Goal: Communication & Community: Answer question/provide support

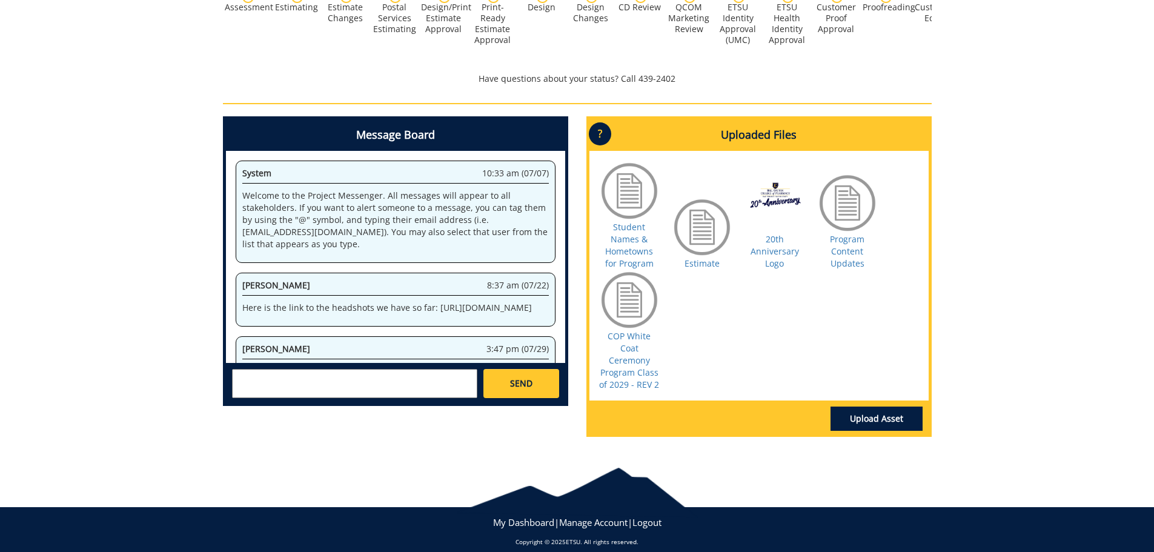
scroll to position [184180, 0]
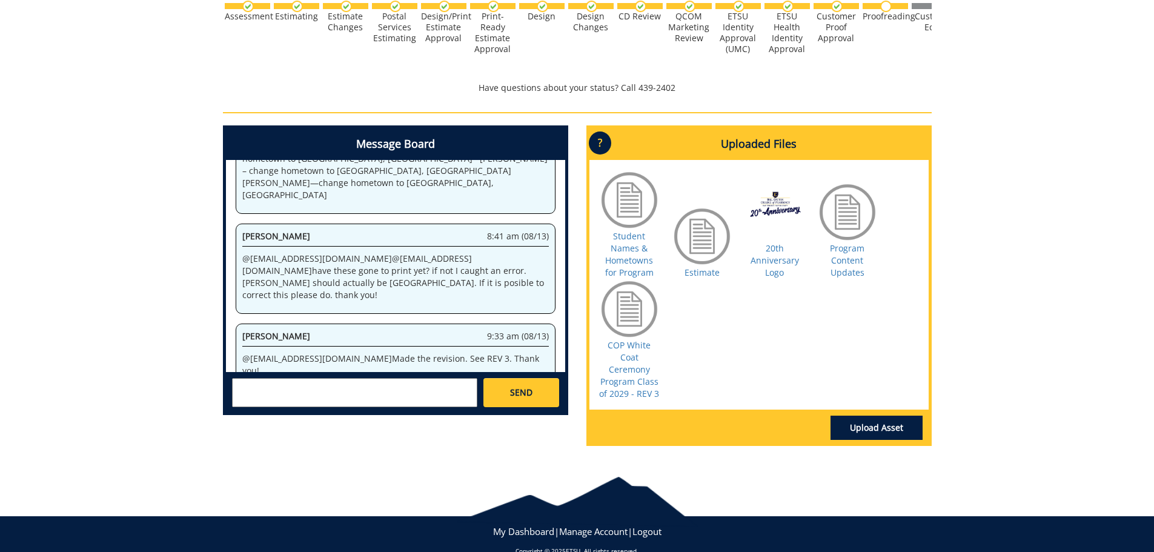
scroll to position [499, 0]
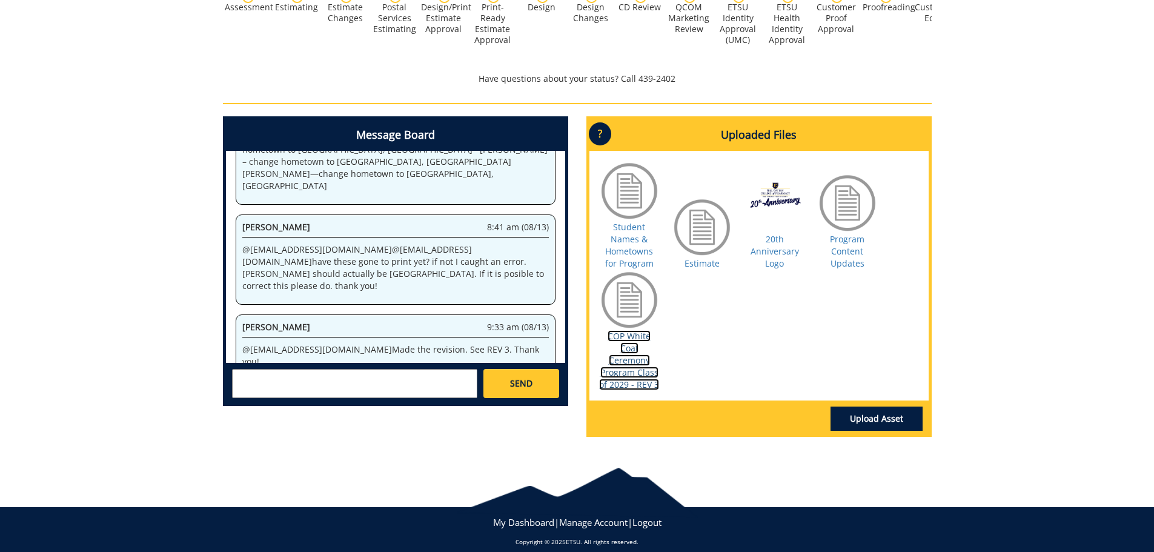
click at [619, 349] on link "COP White Coat Ceremony Program Class of 2029 - REV 3" at bounding box center [629, 360] width 60 height 60
click at [419, 369] on textarea at bounding box center [354, 383] width 245 height 29
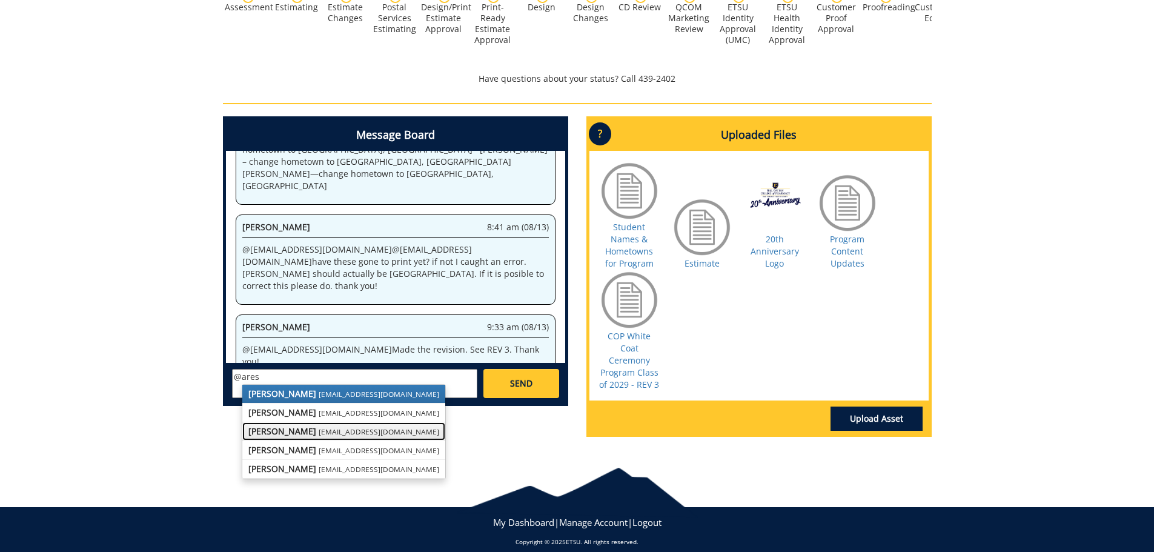
click at [344, 427] on small "[EMAIL_ADDRESS][DOMAIN_NAME]" at bounding box center [379, 432] width 121 height 10
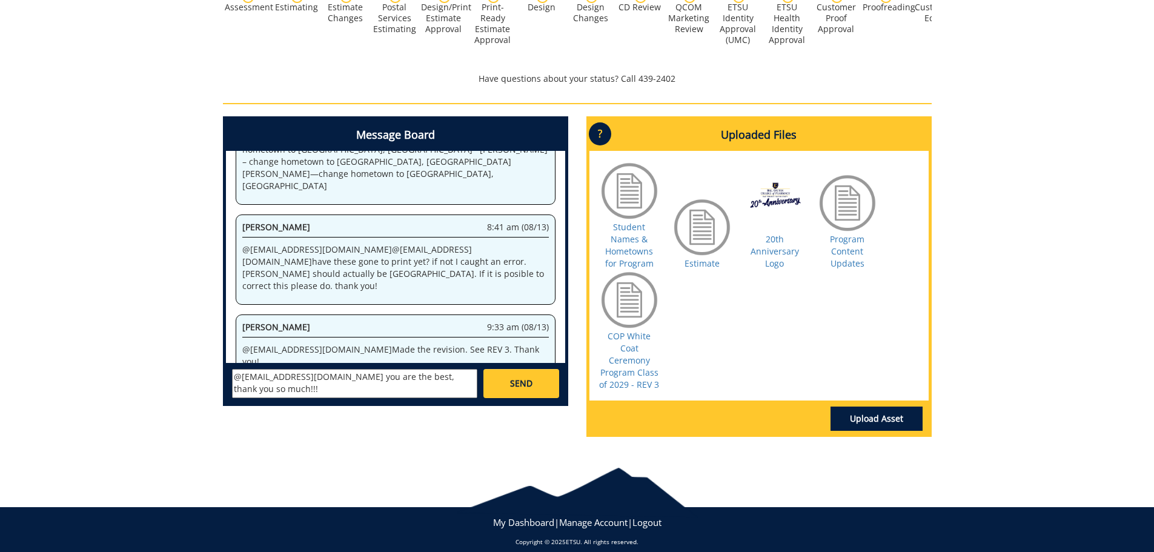
drag, startPoint x: 465, startPoint y: 365, endPoint x: 241, endPoint y: 379, distance: 224.6
click at [161, 372] on div "260030-A CassandraMcAllister-Booklets/Programs [GCP:White Coat Ceremony for Cla…" at bounding box center [577, 37] width 1154 height 820
type textarea "@[EMAIL_ADDRESS][DOMAIN_NAME] you are the best, thank you so much!!!"
click at [553, 374] on link "SEND" at bounding box center [521, 383] width 75 height 29
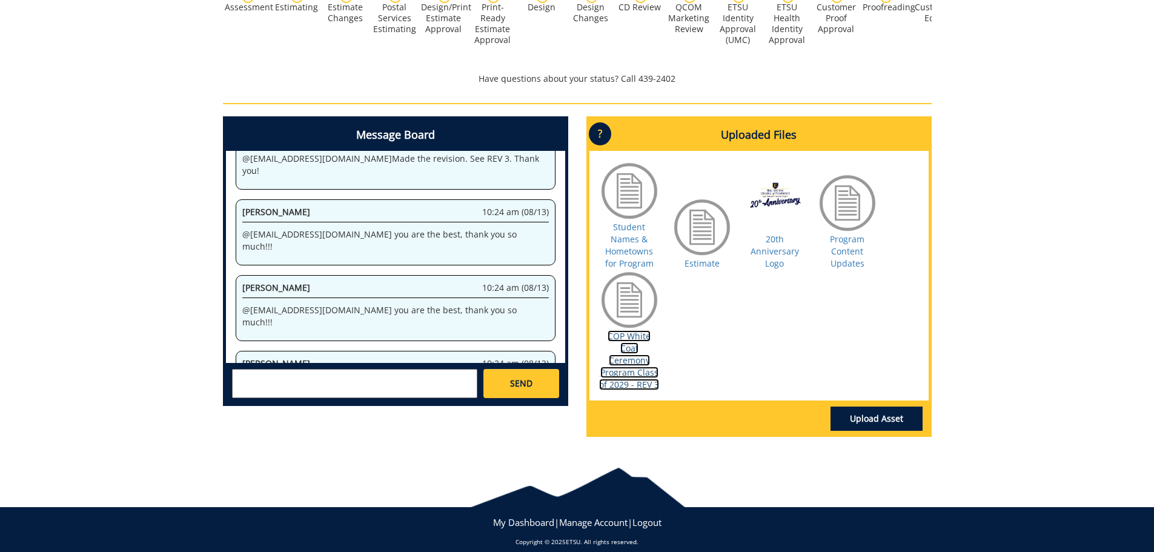
click at [641, 354] on link "COP White Coat Ceremony Program Class of 2029 - REV 3" at bounding box center [629, 360] width 60 height 60
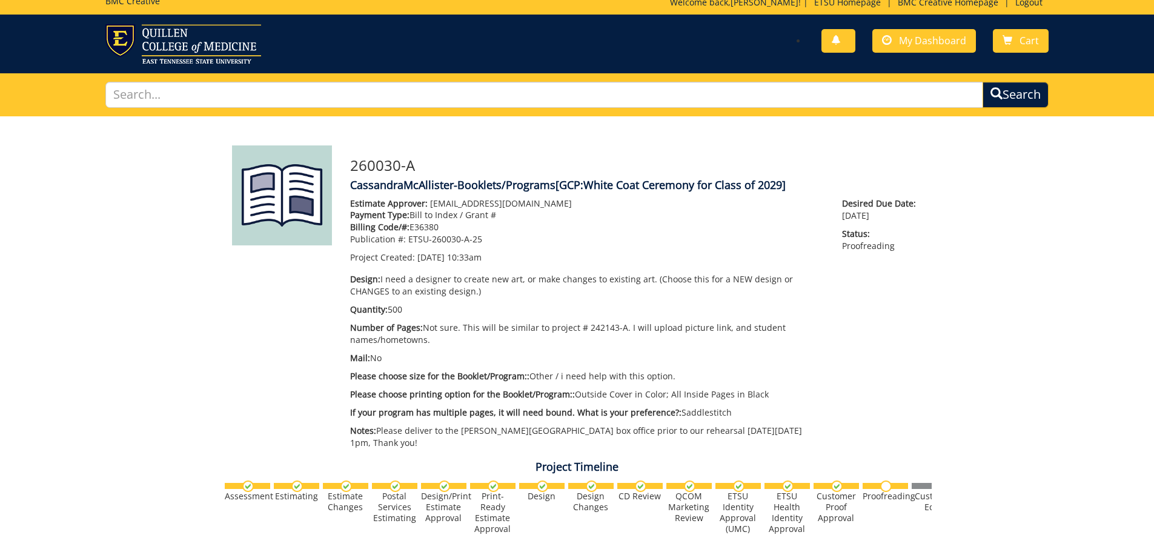
scroll to position [0, 0]
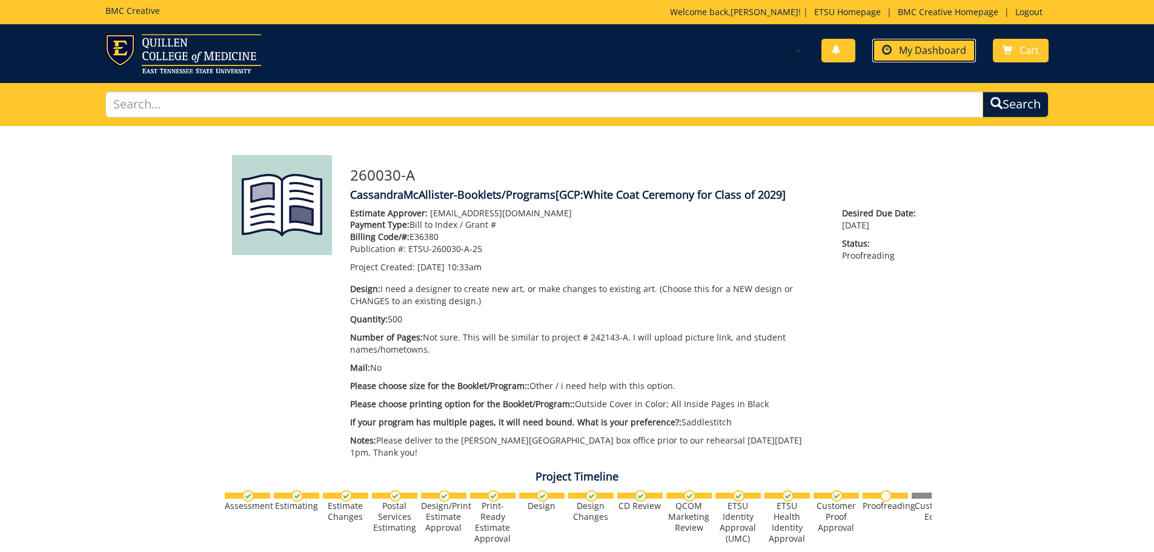
click at [919, 46] on span "My Dashboard" at bounding box center [932, 50] width 67 height 13
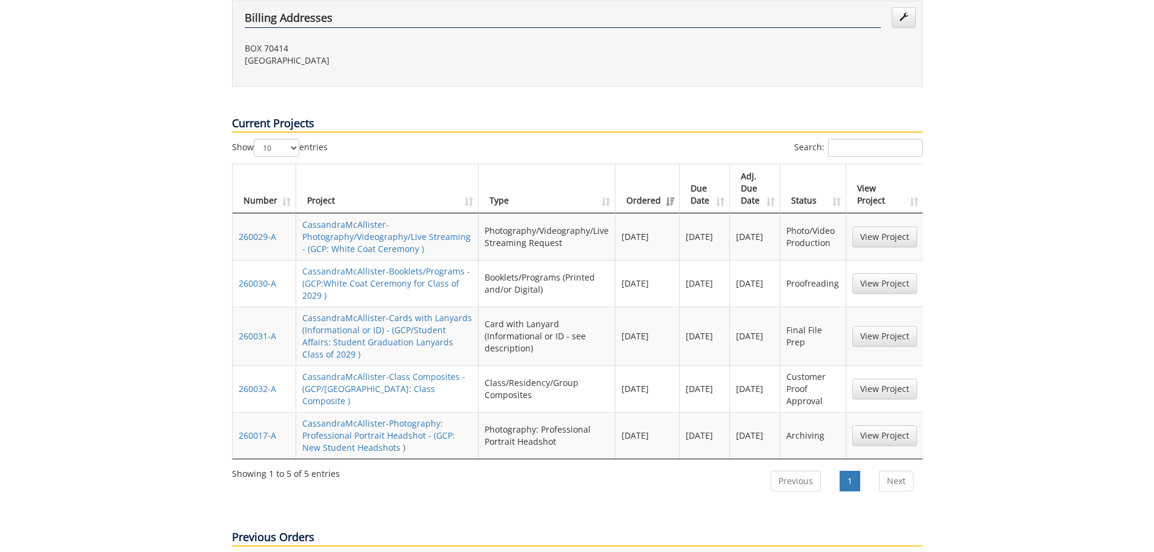
scroll to position [485, 0]
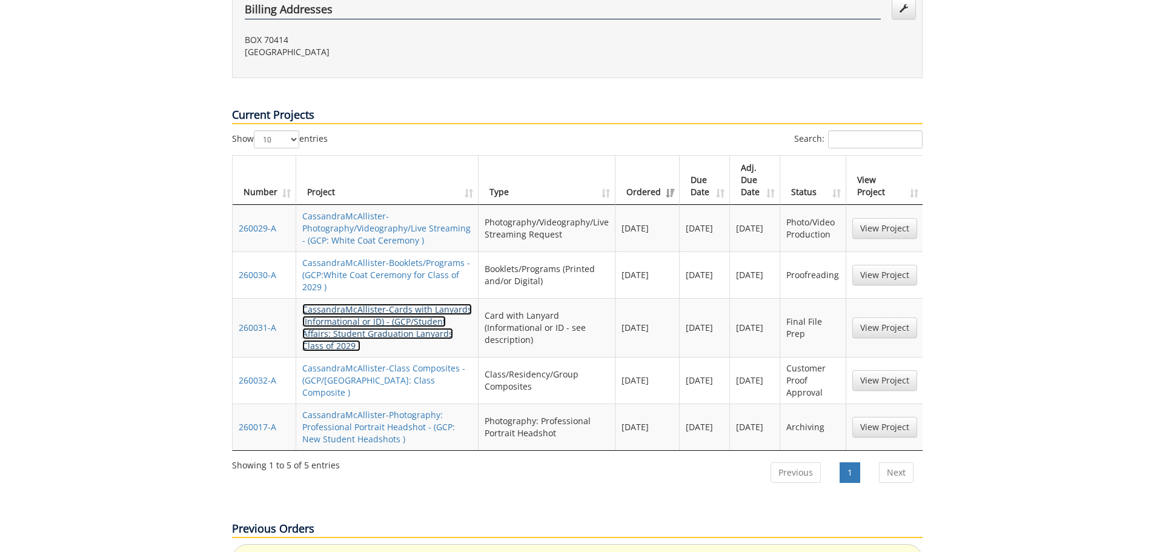
click at [374, 304] on link "CassandraMcAllister-Cards with Lanyards (Informational or ID) - (GCP/Student Af…" at bounding box center [387, 328] width 170 height 48
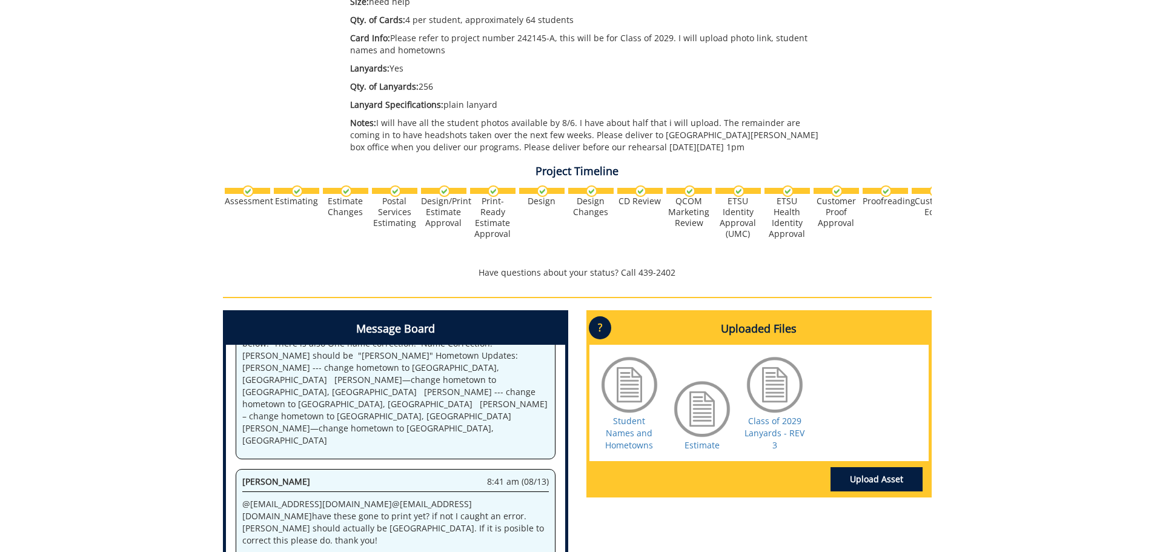
scroll to position [474, 0]
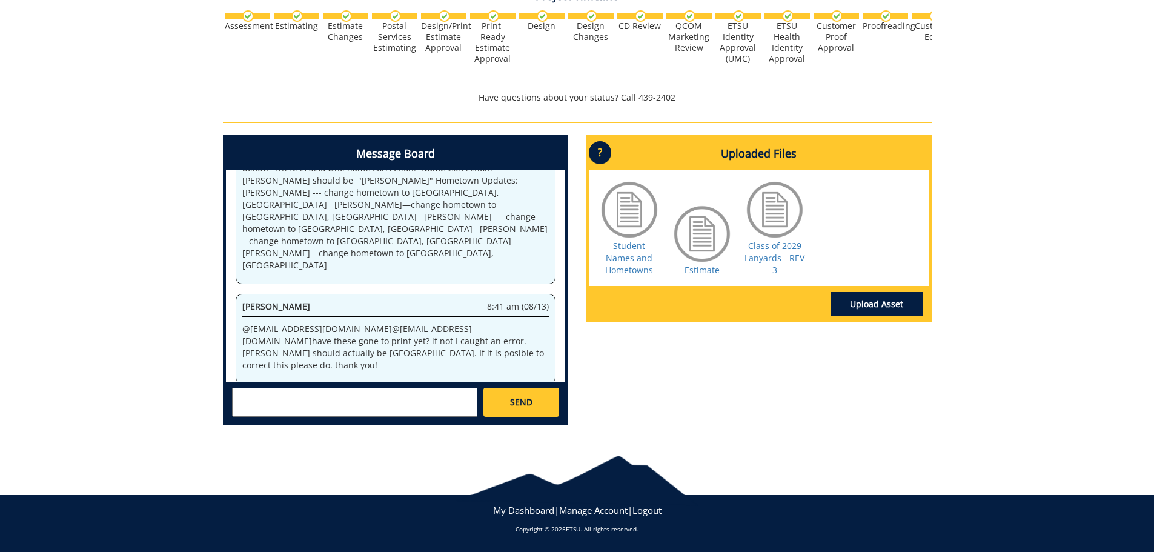
click at [410, 403] on textarea at bounding box center [354, 402] width 245 height 29
paste textarea "@[EMAIL_ADDRESS][DOMAIN_NAME] you are the best, thank you so much!!!"
type textarea "@[EMAIL_ADDRESS][DOMAIN_NAME] you are the best, thank you so much!!!"
click at [787, 251] on link "Class of 2029 Lanyards - REV 3" at bounding box center [775, 258] width 60 height 36
click at [522, 405] on span "SEND" at bounding box center [521, 402] width 22 height 12
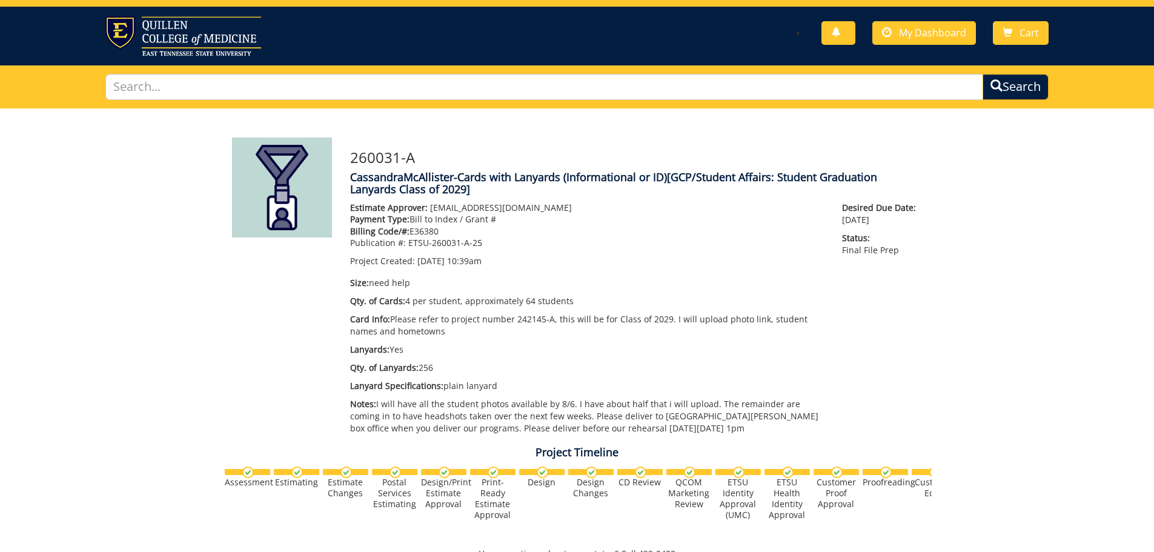
scroll to position [0, 0]
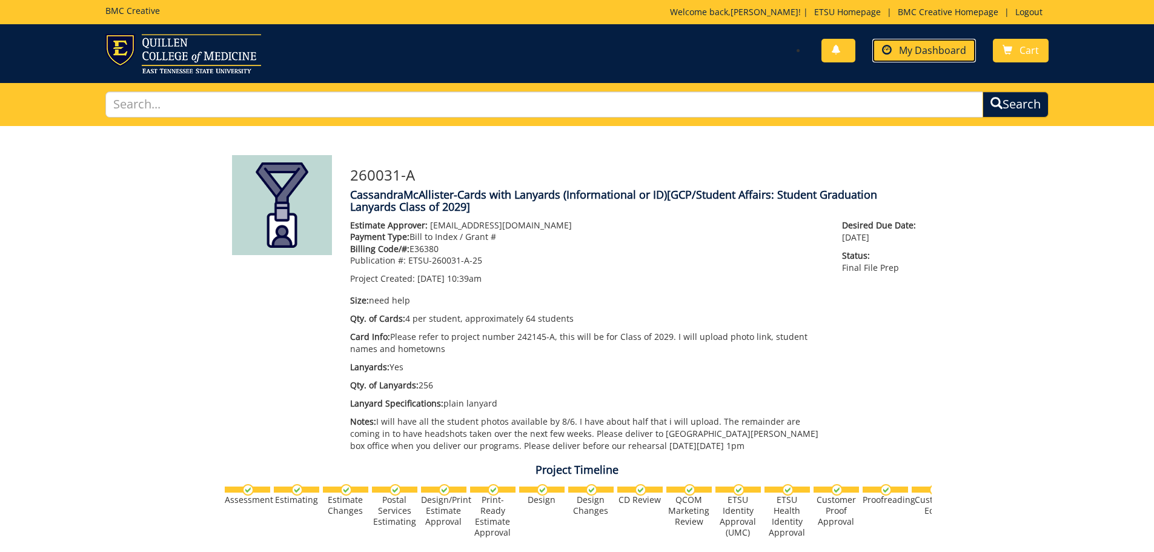
drag, startPoint x: 919, startPoint y: 51, endPoint x: 917, endPoint y: 72, distance: 21.3
click at [919, 50] on span "My Dashboard" at bounding box center [932, 50] width 67 height 13
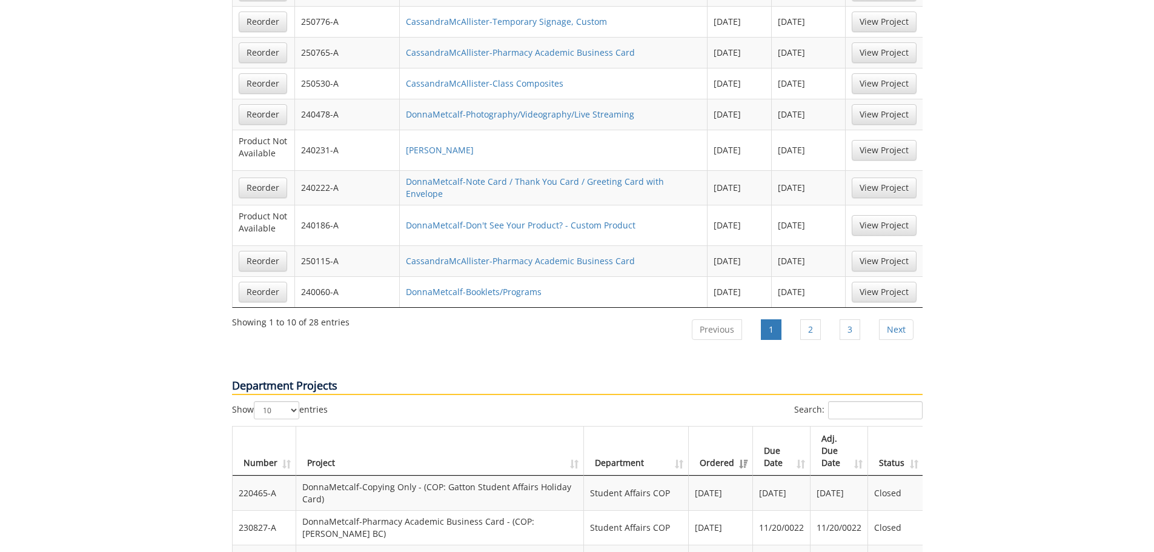
scroll to position [1272, 0]
